Goal: Check status: Check status

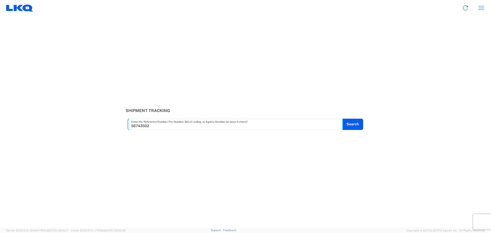
type input "56743502"
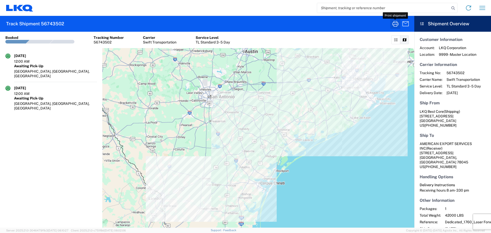
click at [396, 25] on icon "button" at bounding box center [395, 24] width 6 height 6
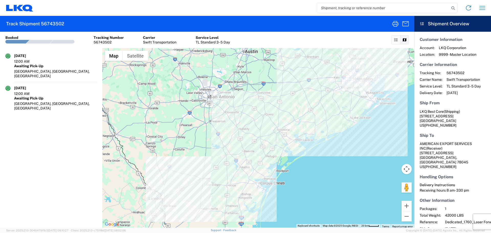
click at [352, 8] on input "search" at bounding box center [383, 8] width 133 height 10
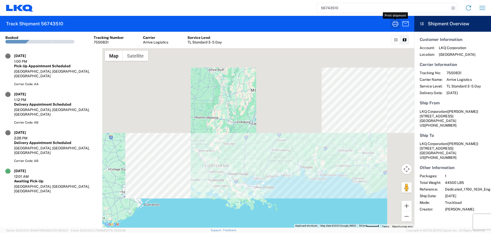
click at [398, 26] on icon "button" at bounding box center [395, 24] width 8 height 8
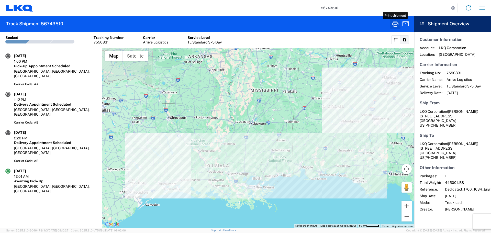
click at [397, 27] on icon "button" at bounding box center [395, 24] width 8 height 8
click at [331, 10] on input "56743510" at bounding box center [383, 8] width 133 height 10
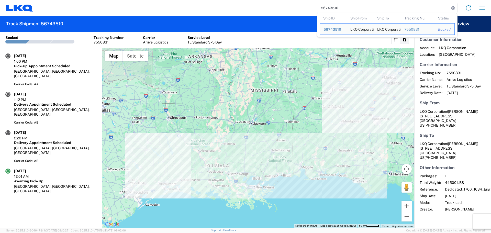
click at [331, 10] on input "56743510" at bounding box center [383, 8] width 133 height 10
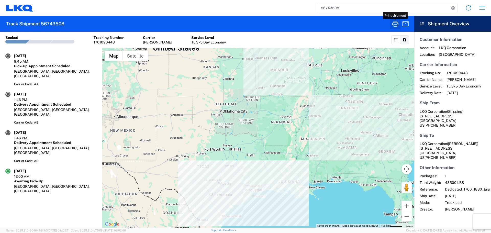
click at [396, 22] on icon "button" at bounding box center [395, 24] width 8 height 8
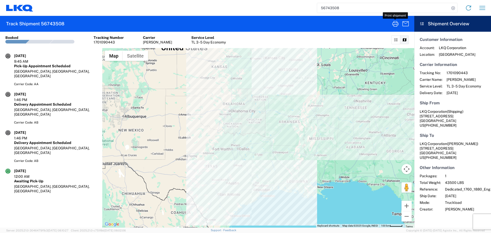
click at [328, 2] on div "56743508 Home Shipment request Shipment tracking" at bounding box center [261, 8] width 456 height 12
click at [331, 8] on input "56743508" at bounding box center [383, 8] width 133 height 10
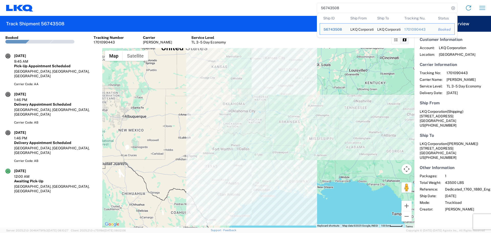
click at [331, 8] on input "56743508" at bounding box center [383, 8] width 133 height 10
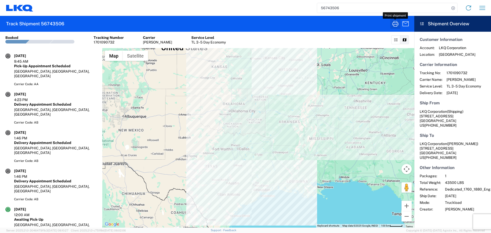
click at [398, 25] on icon "button" at bounding box center [395, 24] width 6 height 6
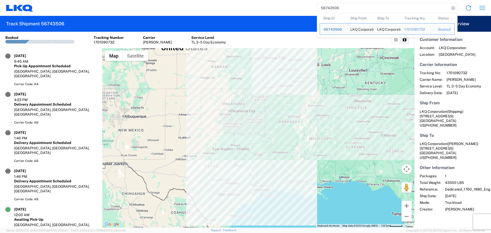
click at [332, 7] on input "56743506" at bounding box center [383, 8] width 133 height 10
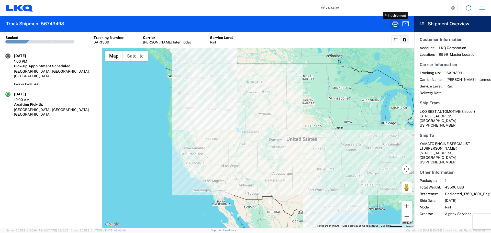
click at [395, 23] on icon "button" at bounding box center [395, 24] width 6 height 6
click at [332, 8] on input "56743498" at bounding box center [383, 8] width 133 height 10
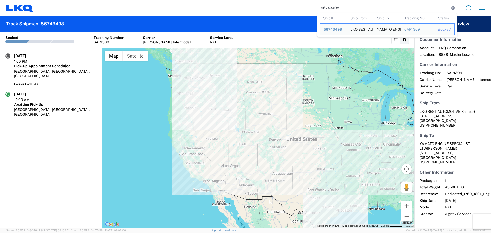
click at [332, 8] on input "56743498" at bounding box center [383, 8] width 133 height 10
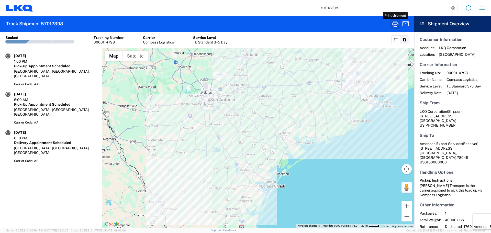
click at [392, 24] on icon "button" at bounding box center [395, 24] width 8 height 8
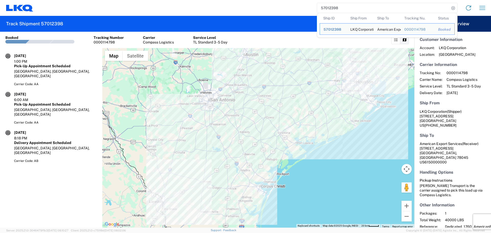
click at [333, 9] on input "57012398" at bounding box center [383, 8] width 133 height 10
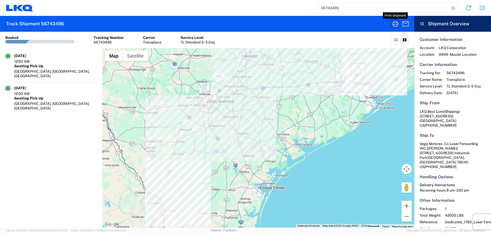
click at [393, 22] on icon "button" at bounding box center [395, 24] width 8 height 8
click at [327, 5] on input "56743496" at bounding box center [383, 8] width 133 height 10
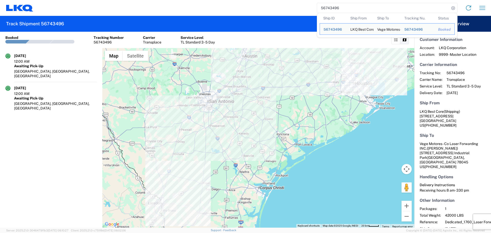
click at [327, 5] on input "56743496" at bounding box center [383, 8] width 133 height 10
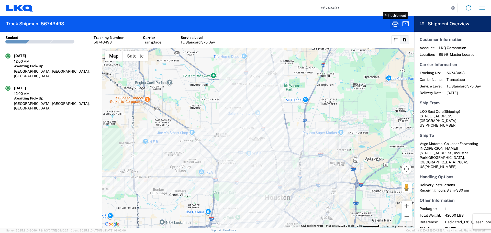
click at [394, 23] on icon "button" at bounding box center [395, 24] width 8 height 8
click at [346, 9] on input "56743493" at bounding box center [383, 8] width 133 height 10
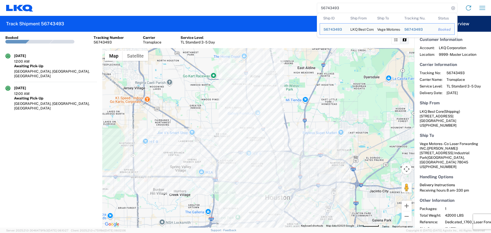
click at [346, 9] on input "56743493" at bounding box center [383, 8] width 133 height 10
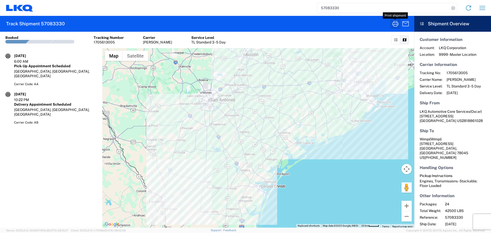
click at [396, 26] on icon "button" at bounding box center [395, 24] width 8 height 8
click at [333, 10] on input "57083330" at bounding box center [383, 8] width 133 height 10
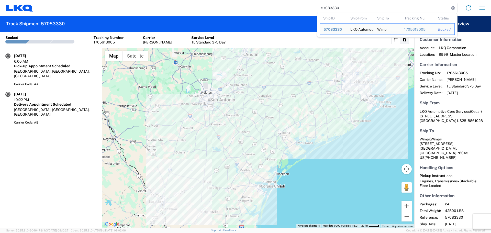
click at [333, 10] on input "57083330" at bounding box center [383, 8] width 133 height 10
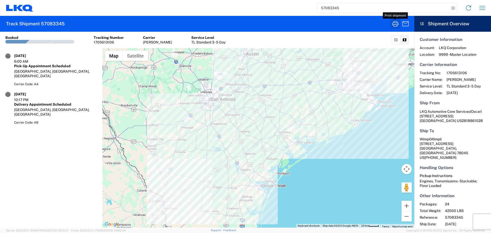
click at [393, 27] on icon "button" at bounding box center [395, 24] width 8 height 8
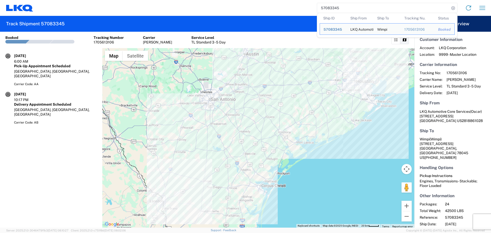
click at [329, 7] on input "57083345" at bounding box center [383, 8] width 133 height 10
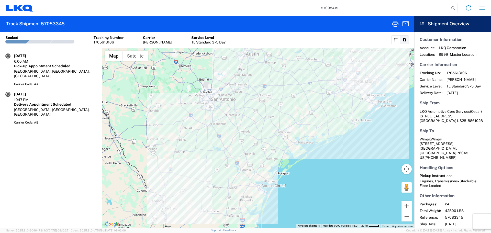
type input "57098419"
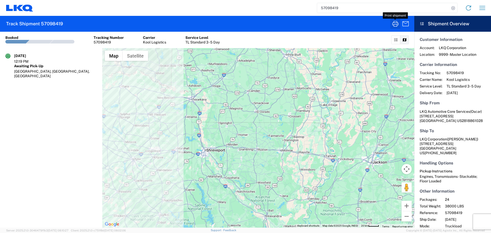
click at [391, 25] on icon "button" at bounding box center [395, 24] width 8 height 8
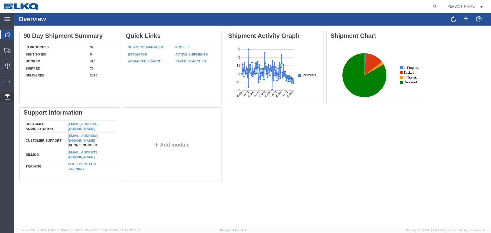
click at [0, 0] on span "Location Appointment" at bounding box center [0, 0] width 0 height 0
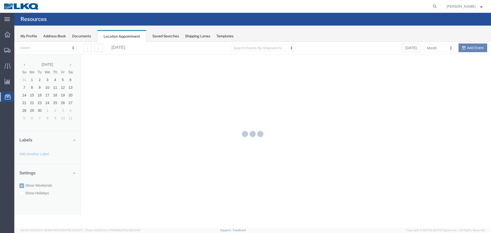
select select "27634"
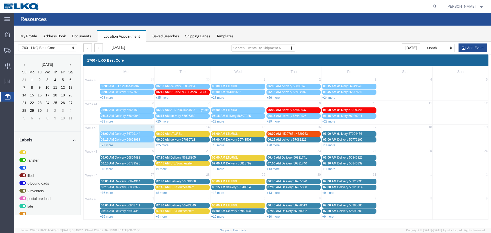
click at [112, 145] on link "+27 more" at bounding box center [106, 146] width 13 height 4
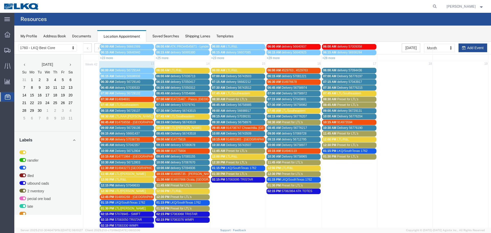
scroll to position [76, 0]
